Goal: Transaction & Acquisition: Obtain resource

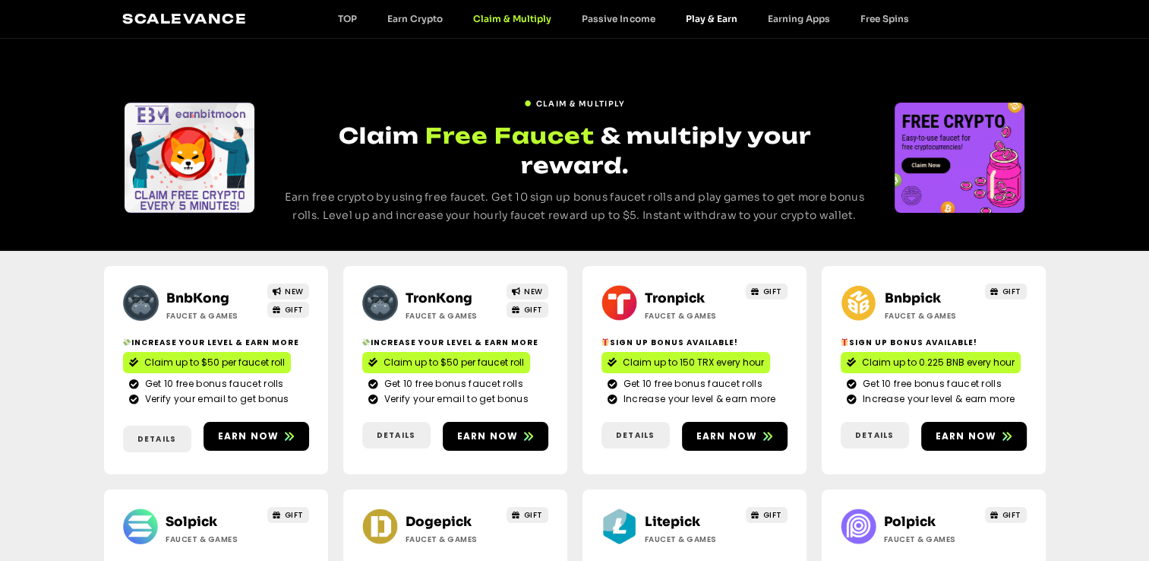
click at [701, 14] on link "Play & Earn" at bounding box center [711, 18] width 82 height 11
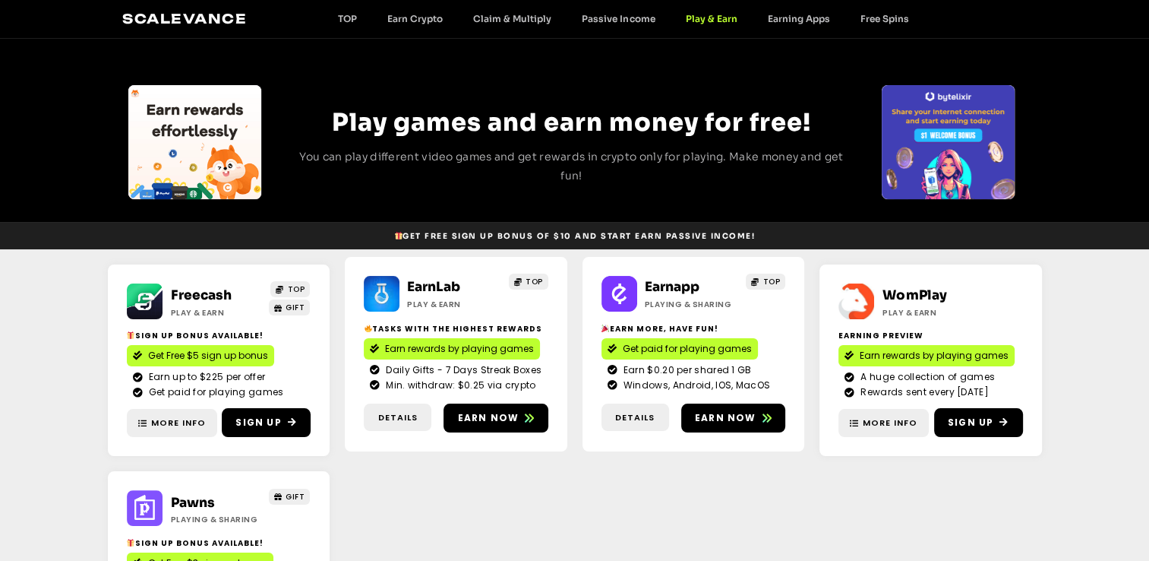
scroll to position [368, 0]
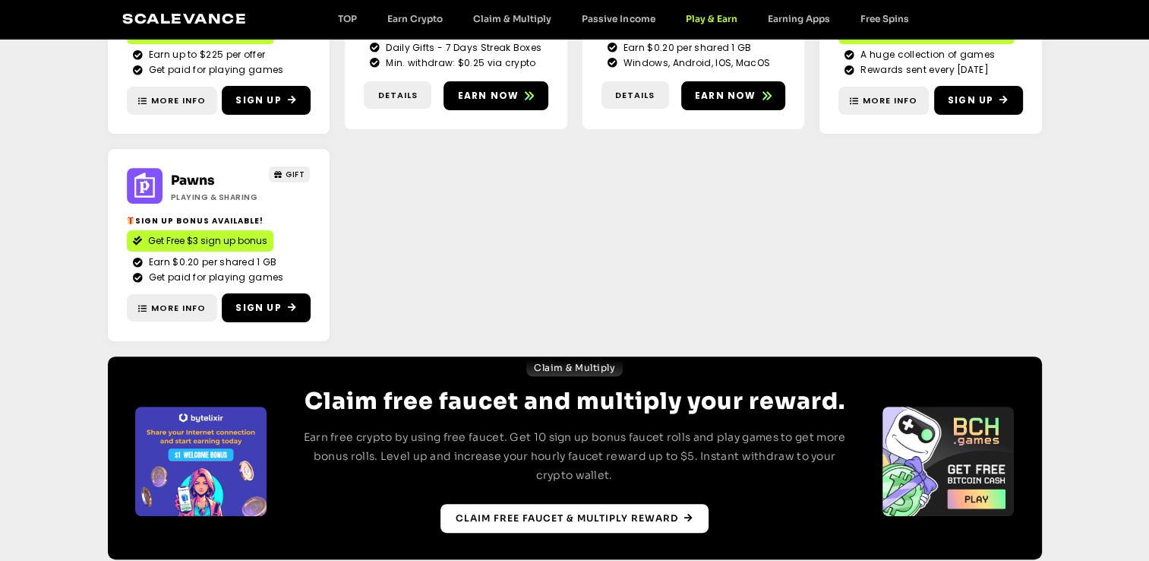
click at [551, 529] on link "Claim free faucet & multiply reward" at bounding box center [575, 518] width 268 height 29
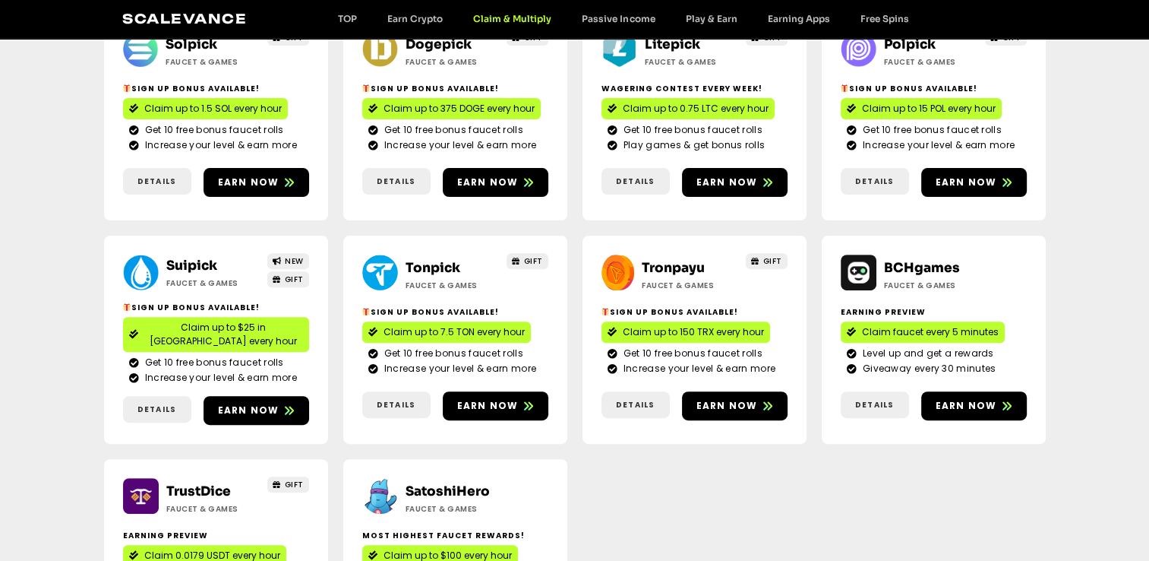
scroll to position [548, 0]
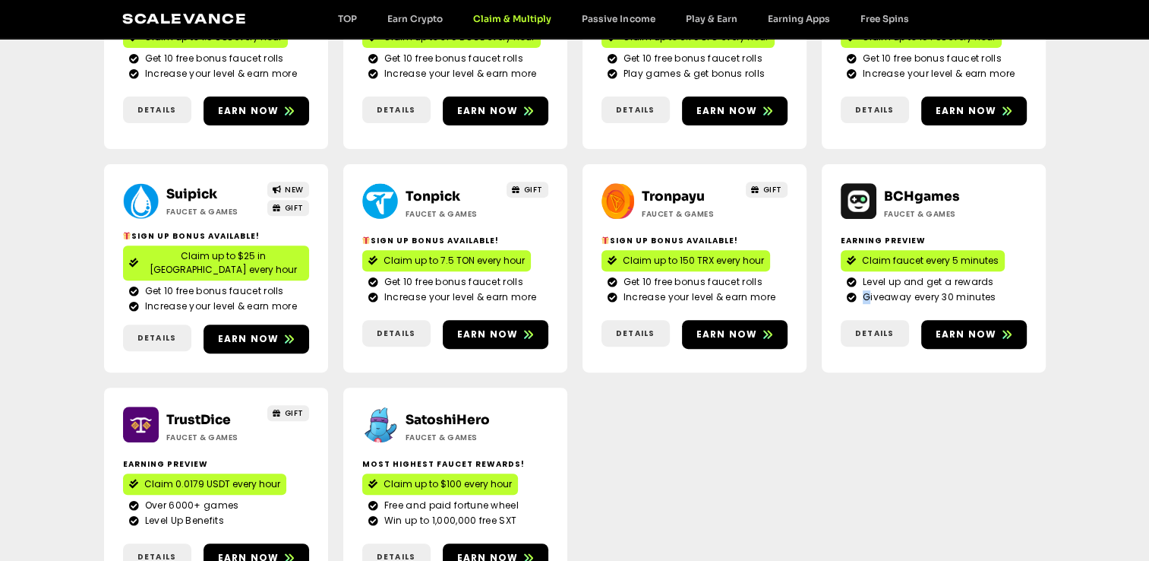
drag, startPoint x: 866, startPoint y: 244, endPoint x: 1022, endPoint y: 232, distance: 156.9
click at [1022, 275] on div "Level up and get a rewards Giveaway every 30 minutes" at bounding box center [934, 289] width 186 height 29
drag, startPoint x: 1022, startPoint y: 232, endPoint x: 1016, endPoint y: 235, distance: 7.8
click at [1016, 290] on li "Giveaway every 30 minutes" at bounding box center [934, 297] width 174 height 14
click at [887, 327] on span "Details" at bounding box center [874, 332] width 39 height 11
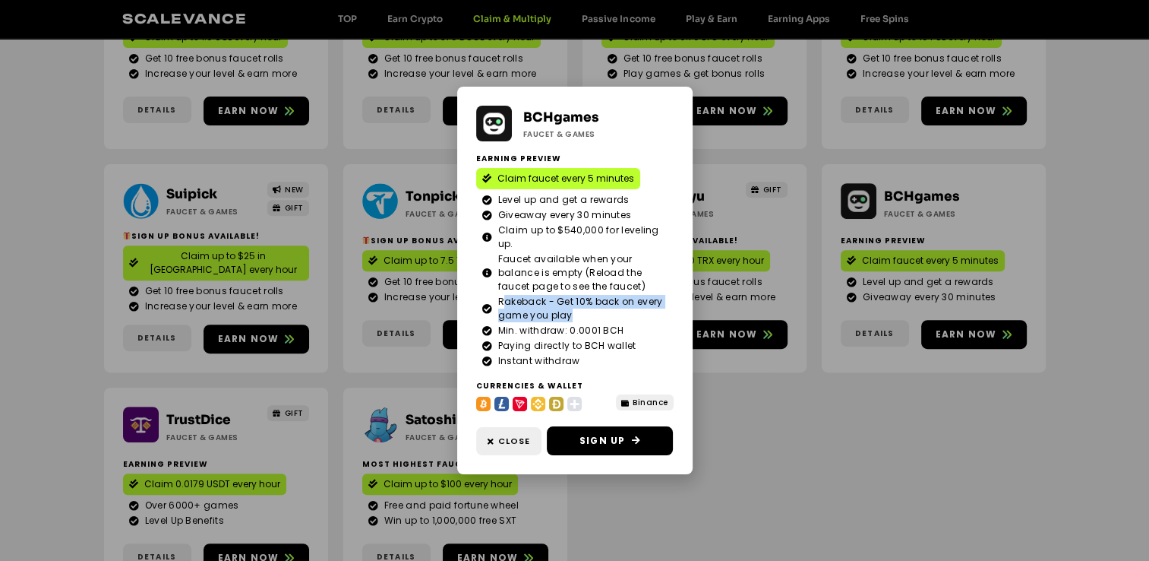
drag, startPoint x: 501, startPoint y: 301, endPoint x: 573, endPoint y: 316, distance: 73.7
click at [573, 316] on span "Rakeback - Get 10% back on every game you play" at bounding box center [580, 308] width 173 height 27
drag, startPoint x: 573, startPoint y: 316, endPoint x: 580, endPoint y: 357, distance: 41.6
click at [580, 357] on li "Instant withdraw" at bounding box center [574, 361] width 185 height 14
drag, startPoint x: 570, startPoint y: 330, endPoint x: 618, endPoint y: 326, distance: 48.8
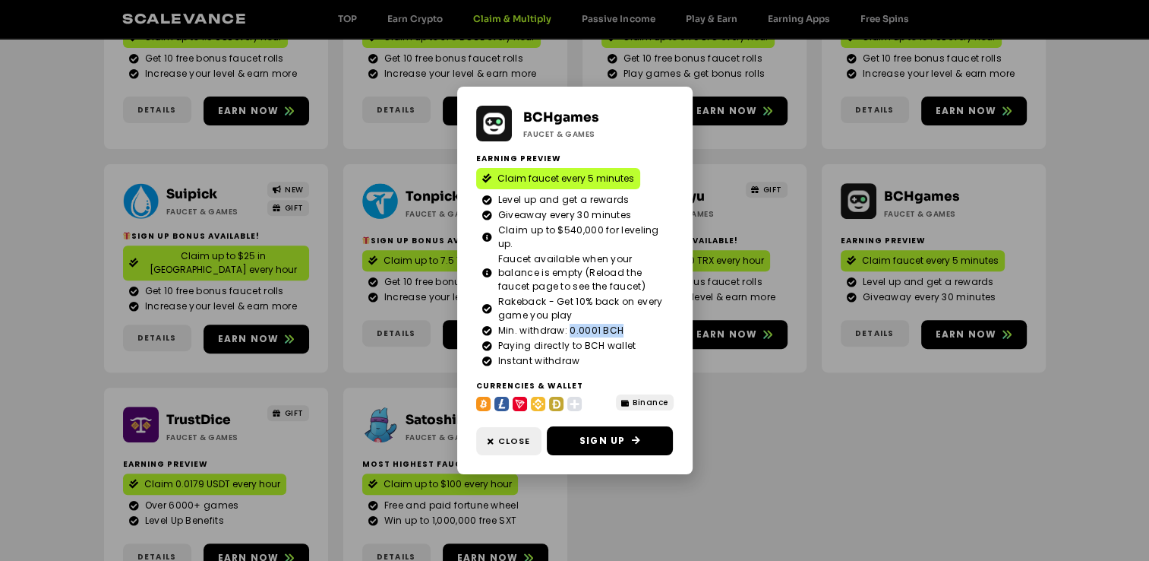
click at [618, 326] on span "Min. withdraw: 0.0001 BCH" at bounding box center [559, 331] width 130 height 14
drag, startPoint x: 618, startPoint y: 326, endPoint x: 601, endPoint y: 330, distance: 17.9
click at [810, 376] on div "BCHgames Faucet & Games Earning Preview Claim faucet every 5 minutes Level up a…" at bounding box center [574, 280] width 1149 height 561
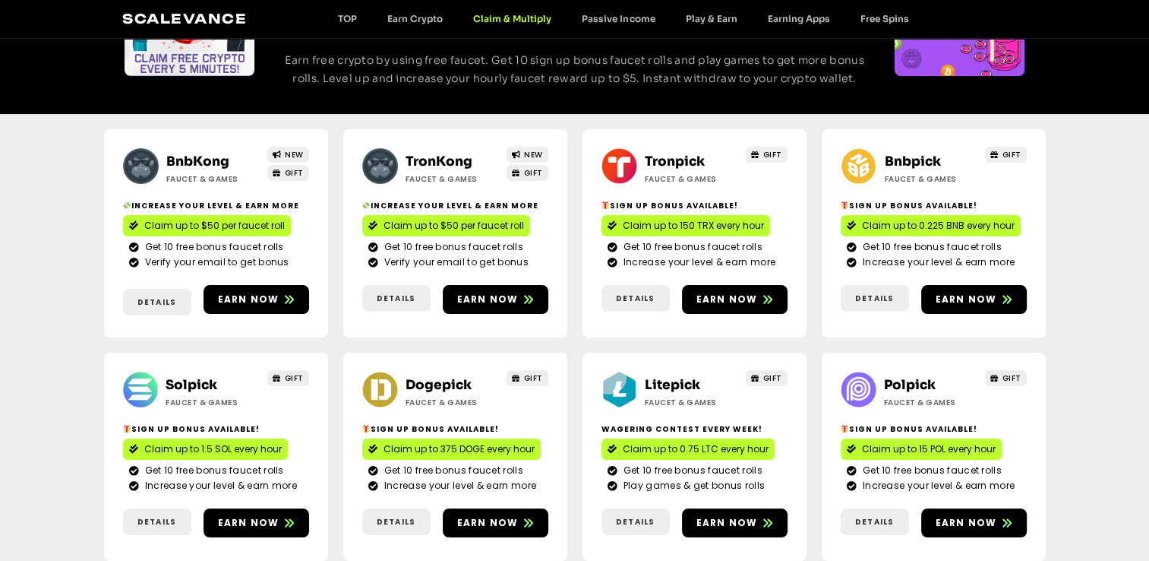
scroll to position [355, 0]
